Goal: Navigation & Orientation: Find specific page/section

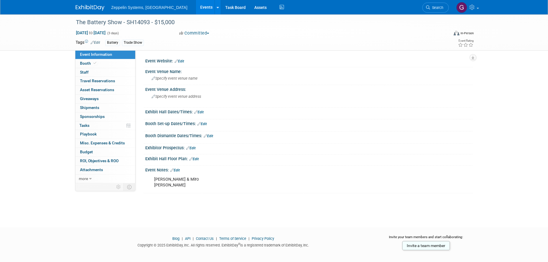
drag, startPoint x: 166, startPoint y: 4, endPoint x: 167, endPoint y: 9, distance: 4.8
click at [196, 4] on link "Events" at bounding box center [206, 7] width 21 height 14
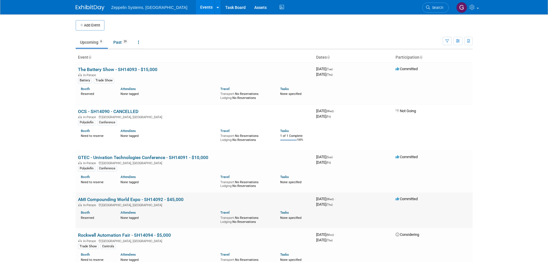
click at [143, 200] on link "AMI Compounding World Expo - SH14092 - $45,000" at bounding box center [131, 199] width 106 height 5
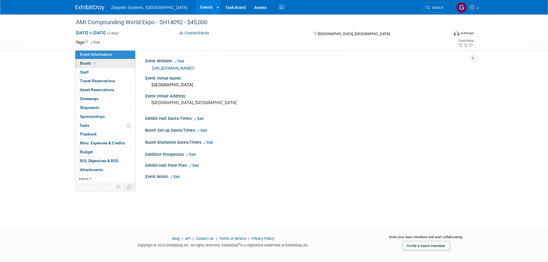
click at [100, 62] on link "Booth" at bounding box center [105, 63] width 60 height 9
